Goal: Find specific page/section: Find specific page/section

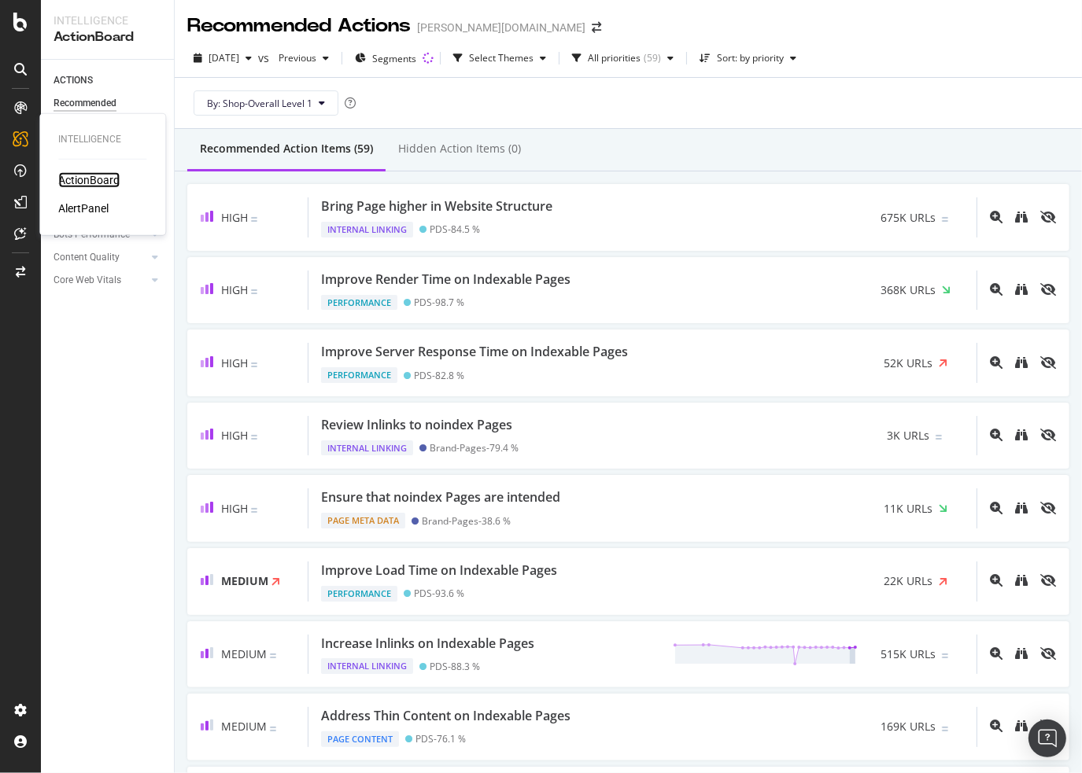
click at [103, 178] on div "ActionBoard" at bounding box center [88, 180] width 61 height 16
